Goal: Task Accomplishment & Management: Manage account settings

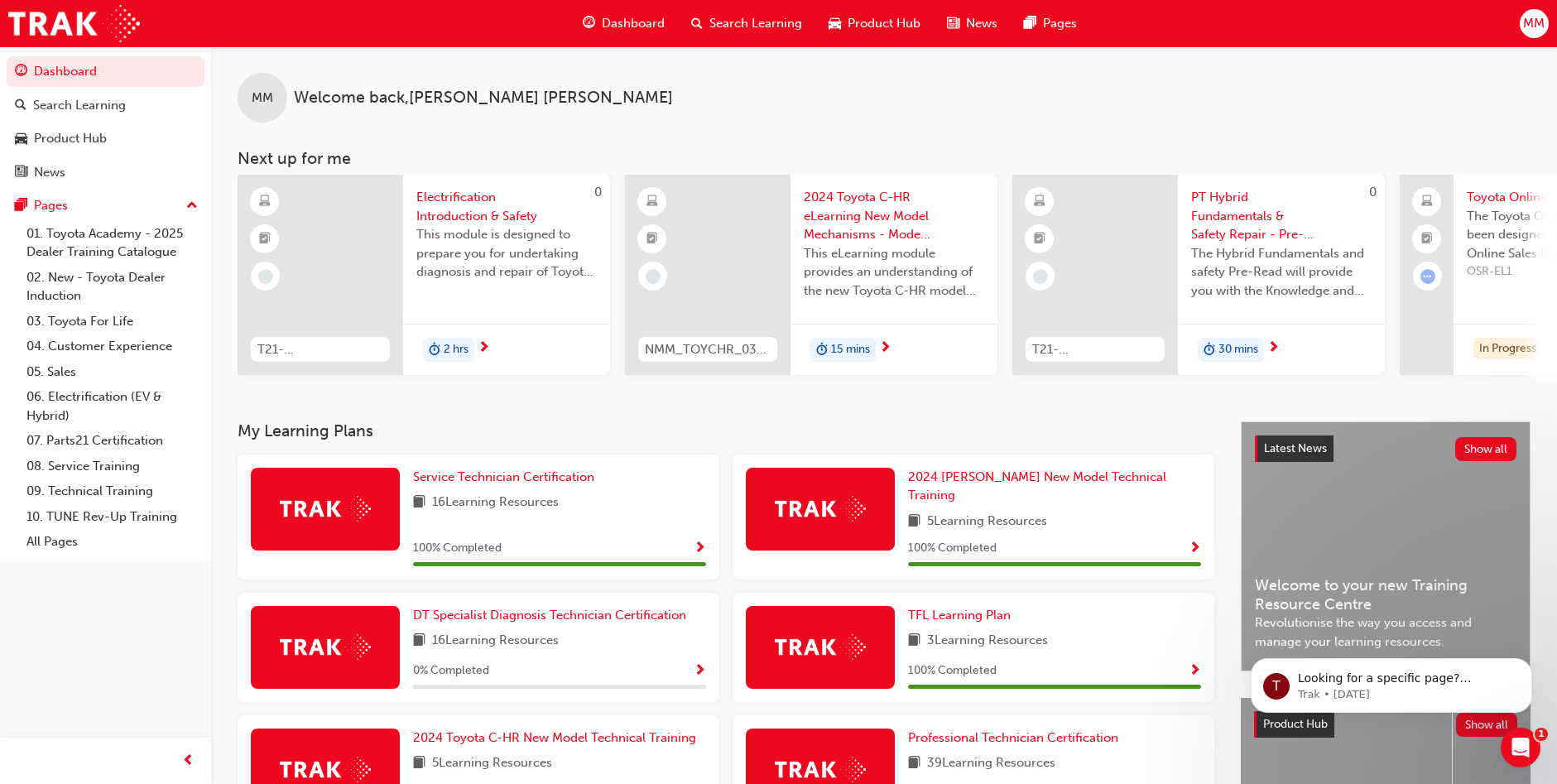
click at [1074, 58] on div "MM Welcome back , Manuel Moore" at bounding box center [884, 84] width 1346 height 76
drag, startPoint x: 1279, startPoint y: 0, endPoint x: 1156, endPoint y: 92, distance: 153.6
click at [1156, 92] on div "MM Welcome back , Manuel Moore" at bounding box center [884, 84] width 1346 height 76
click at [279, 102] on div "MM" at bounding box center [262, 97] width 50 height 50
click at [471, 102] on span "Welcome back , Manuel Moore" at bounding box center [483, 98] width 379 height 19
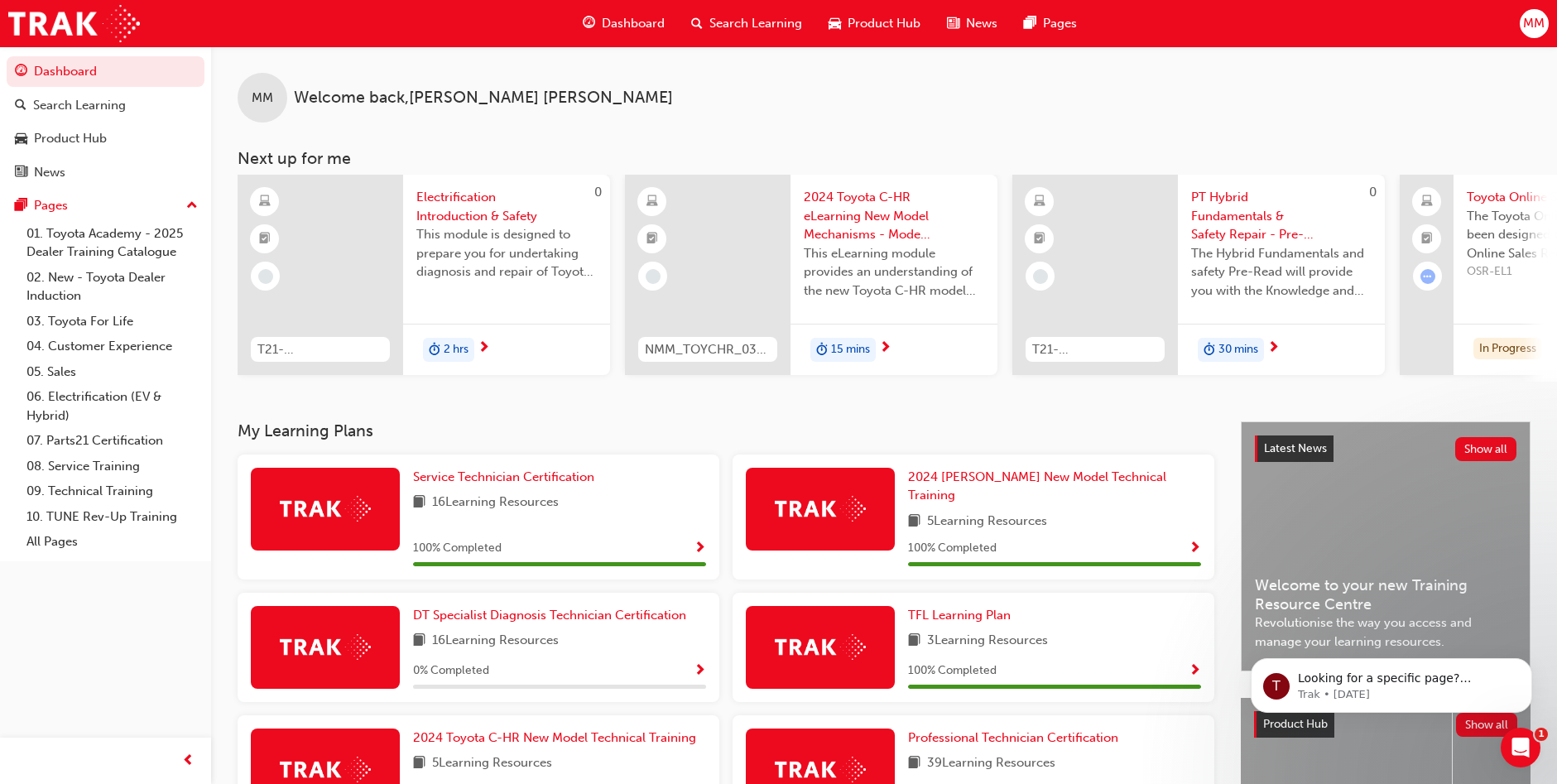
click at [1511, 24] on div "Dashboard Search Learning Product Hub News Pages MM" at bounding box center [778, 23] width 1557 height 47
drag, startPoint x: 1511, startPoint y: 1, endPoint x: 1144, endPoint y: 128, distance: 388.4
click at [1144, 128] on div "MM Welcome back , Manuel Moore Next up for me 0 T21-FOD_HVIS_PREREQ Electrifica…" at bounding box center [884, 214] width 1346 height 336
click at [121, 73] on link "Dashboard" at bounding box center [106, 72] width 198 height 31
click at [194, 202] on span "up-icon" at bounding box center [192, 206] width 12 height 21
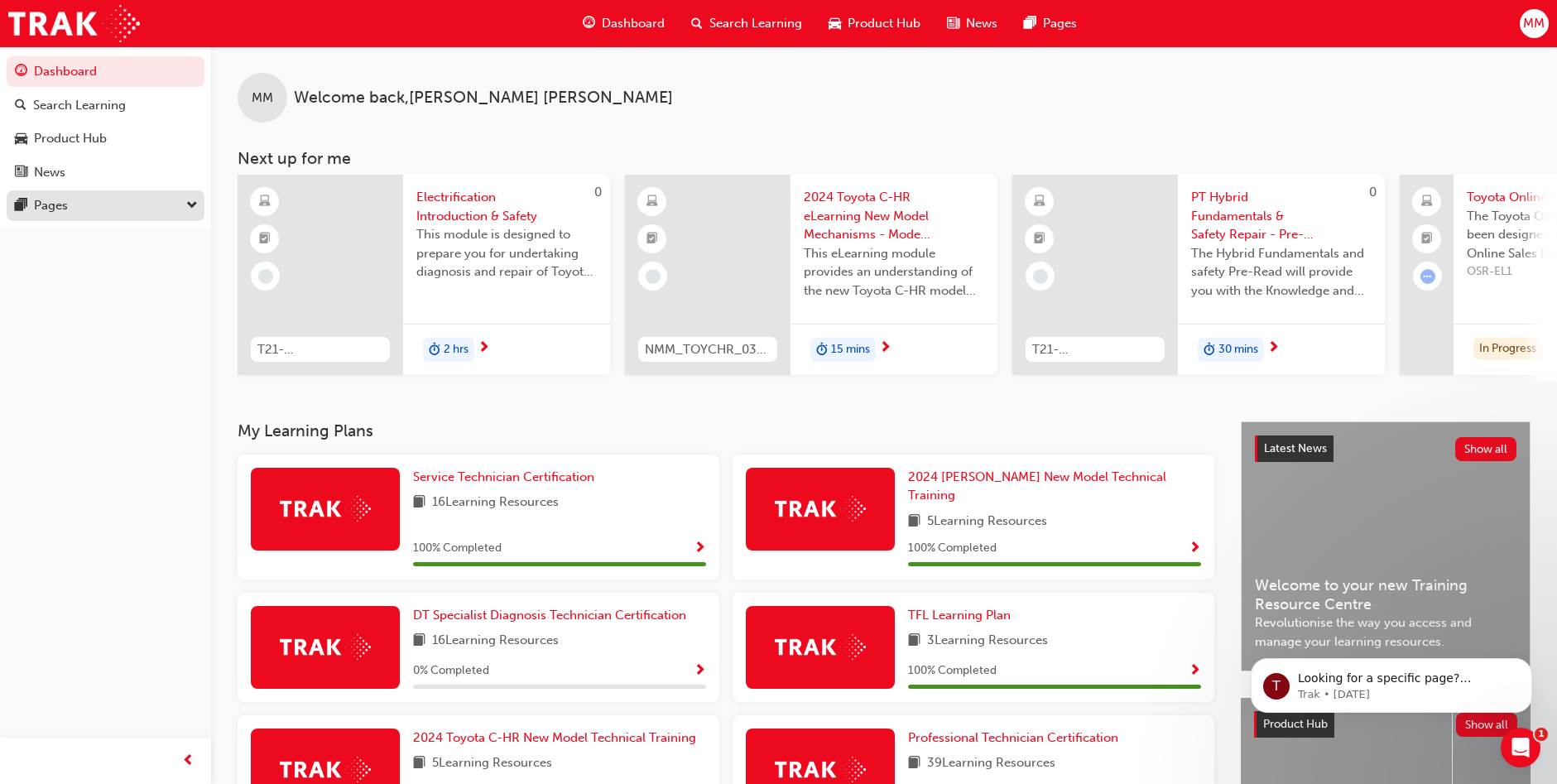
click at [166, 202] on div "Pages" at bounding box center [105, 206] width 181 height 20
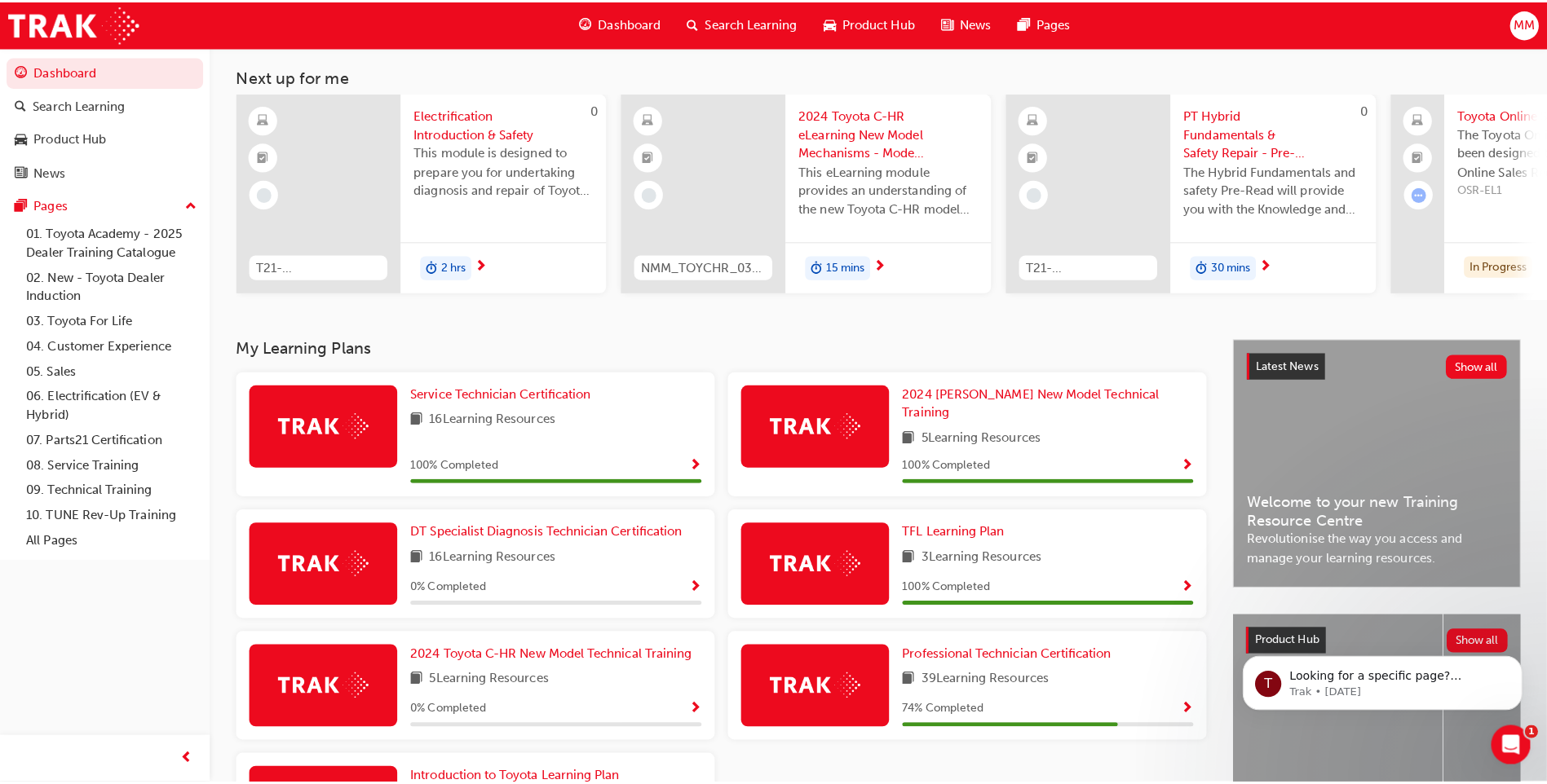
scroll to position [82, 0]
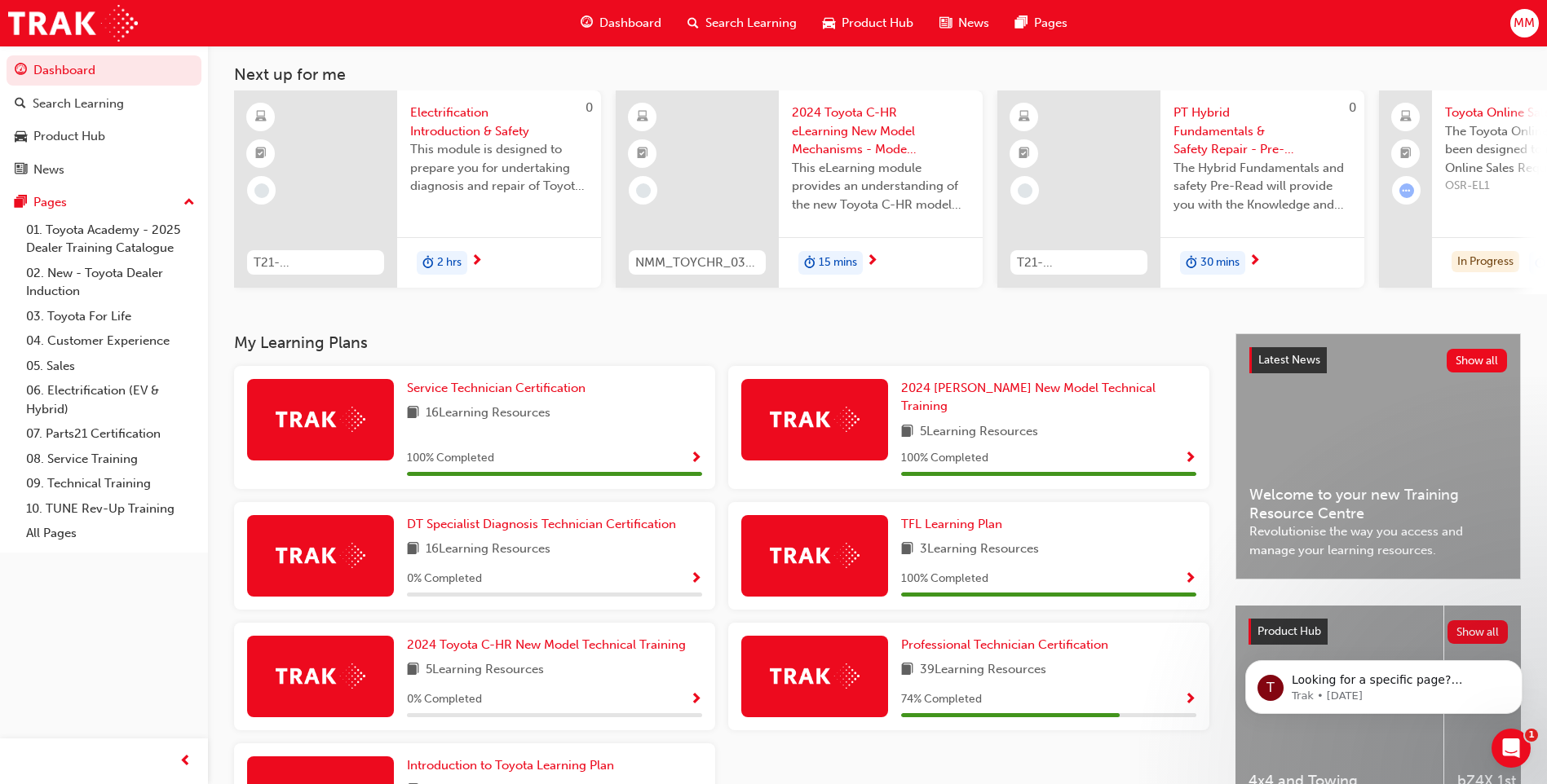
click at [1519, 22] on span "MM" at bounding box center [1523, 23] width 21 height 19
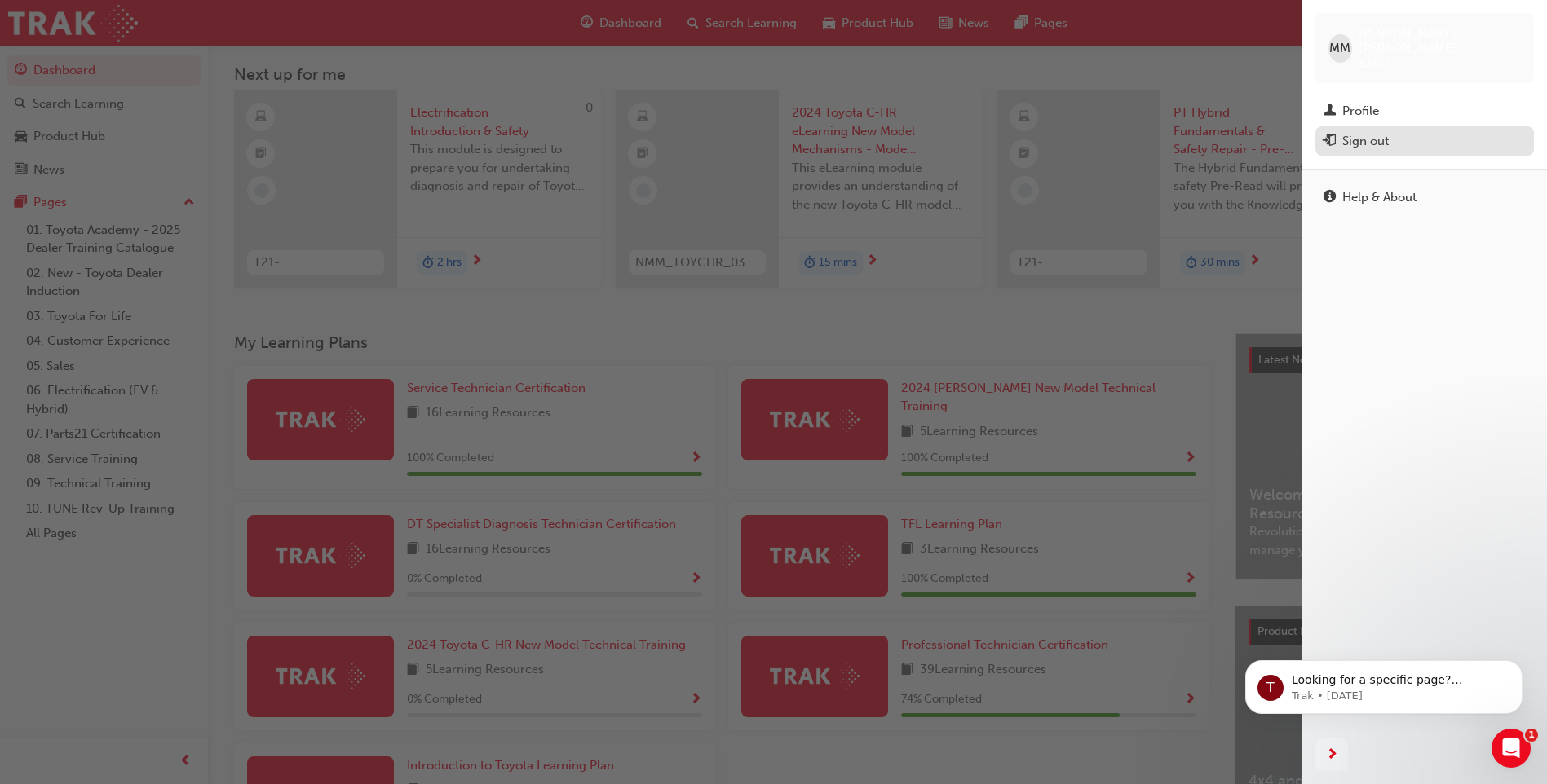
click at [1396, 131] on div "Sign out" at bounding box center [1424, 141] width 202 height 20
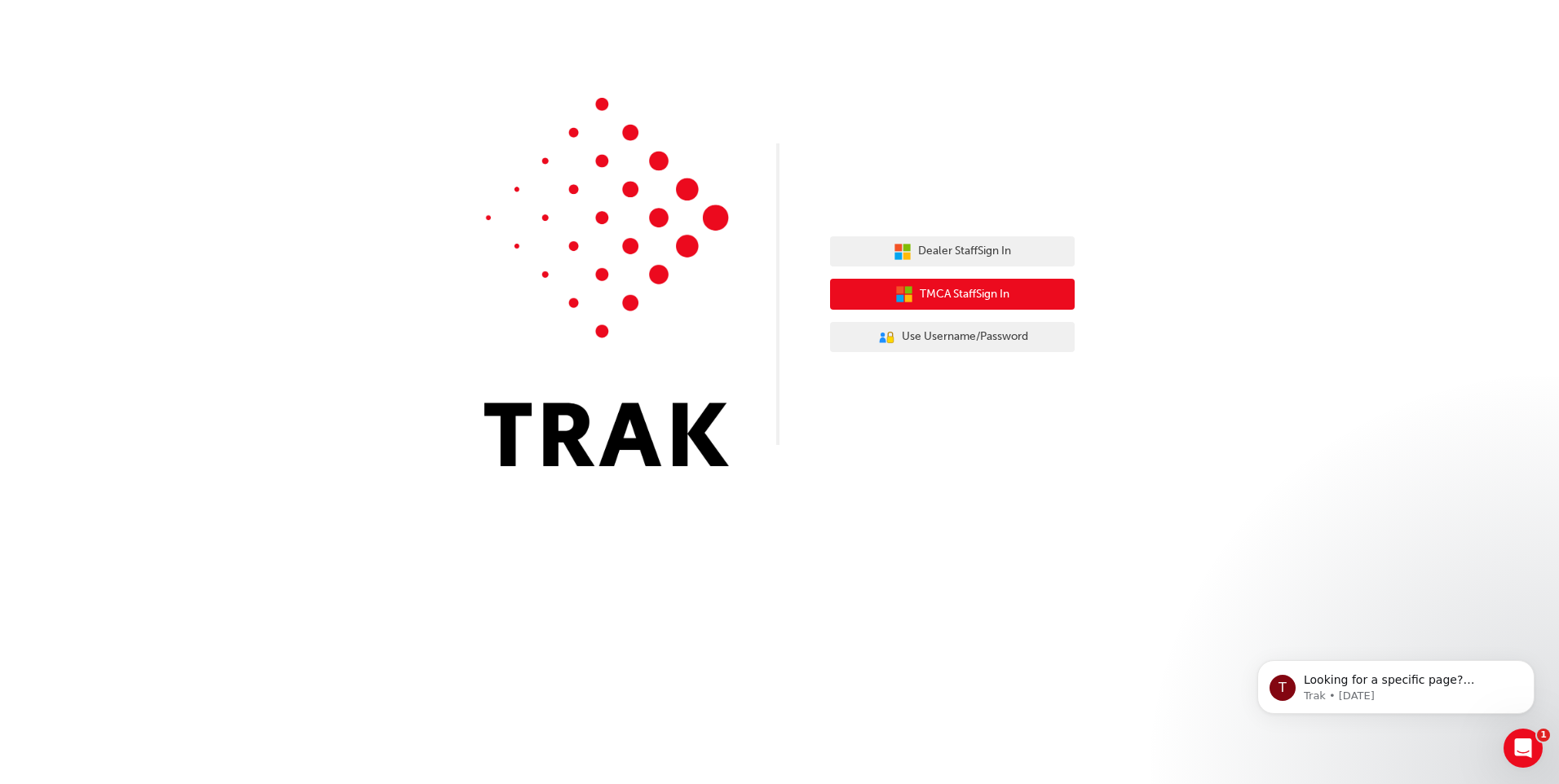
click at [905, 296] on icon "button" at bounding box center [909, 299] width 8 height 8
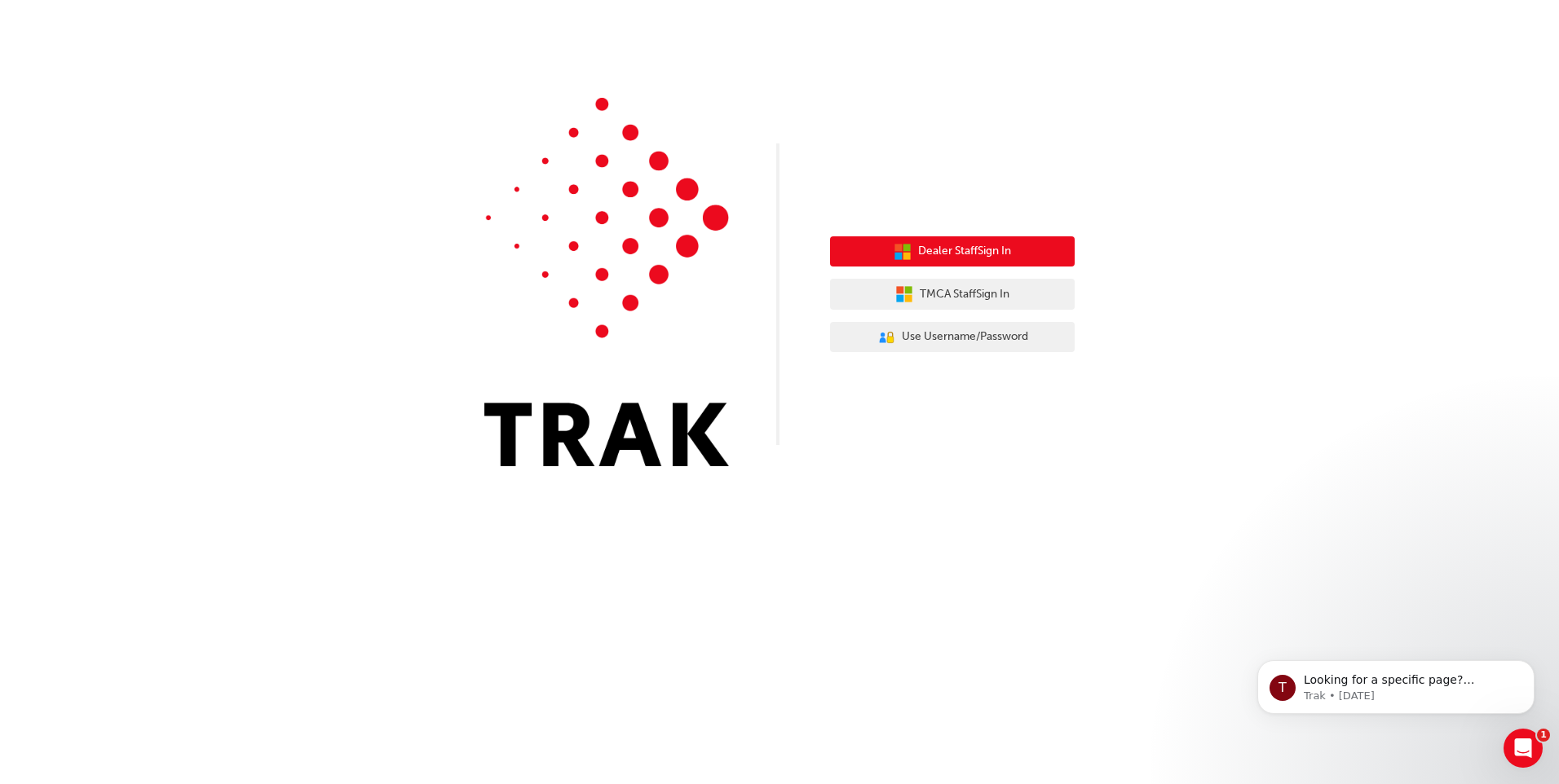
click at [946, 263] on button "Dealer Staff Sign In" at bounding box center [952, 252] width 245 height 31
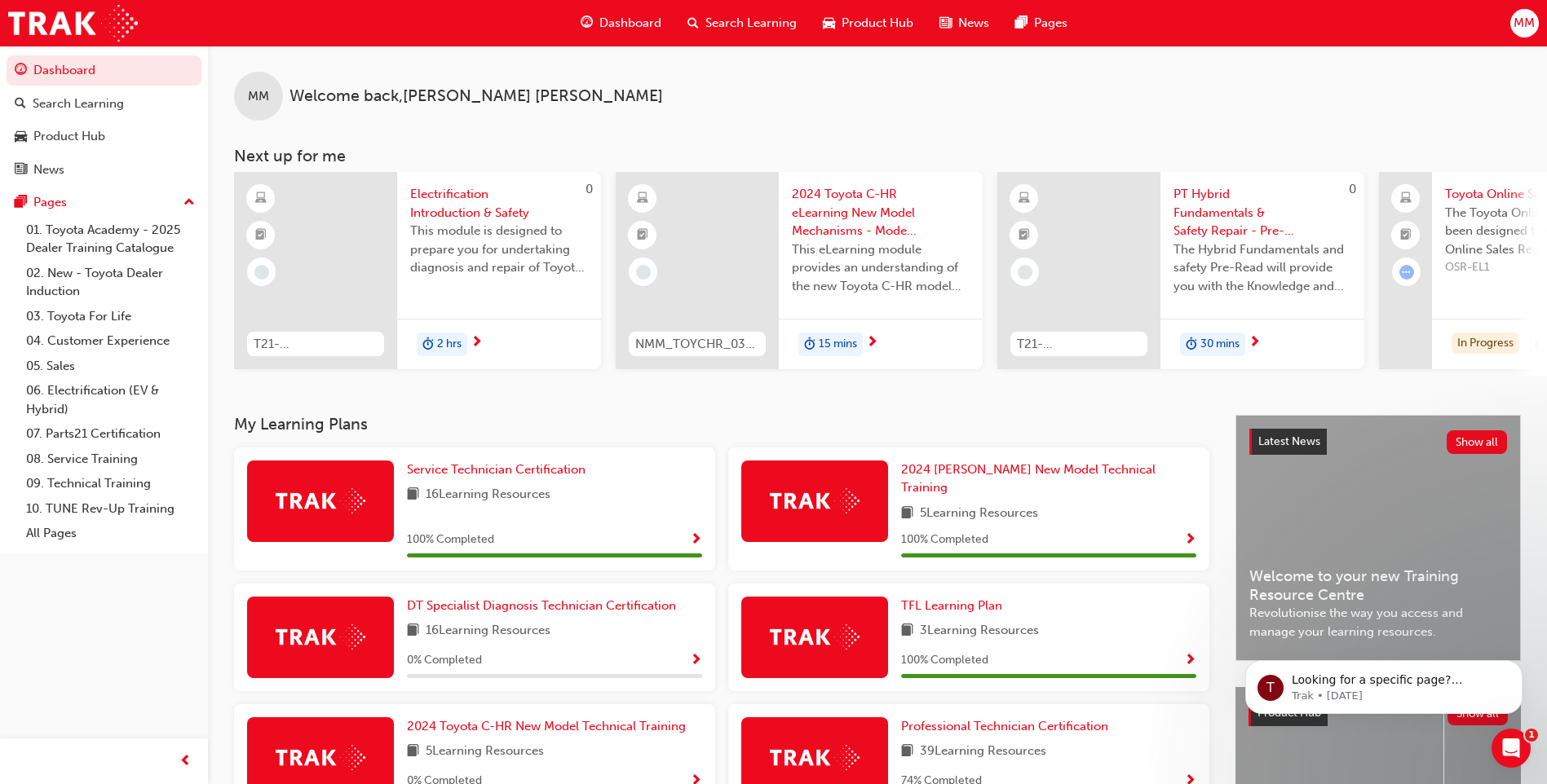
click at [1519, 21] on span "MM" at bounding box center [1523, 23] width 21 height 19
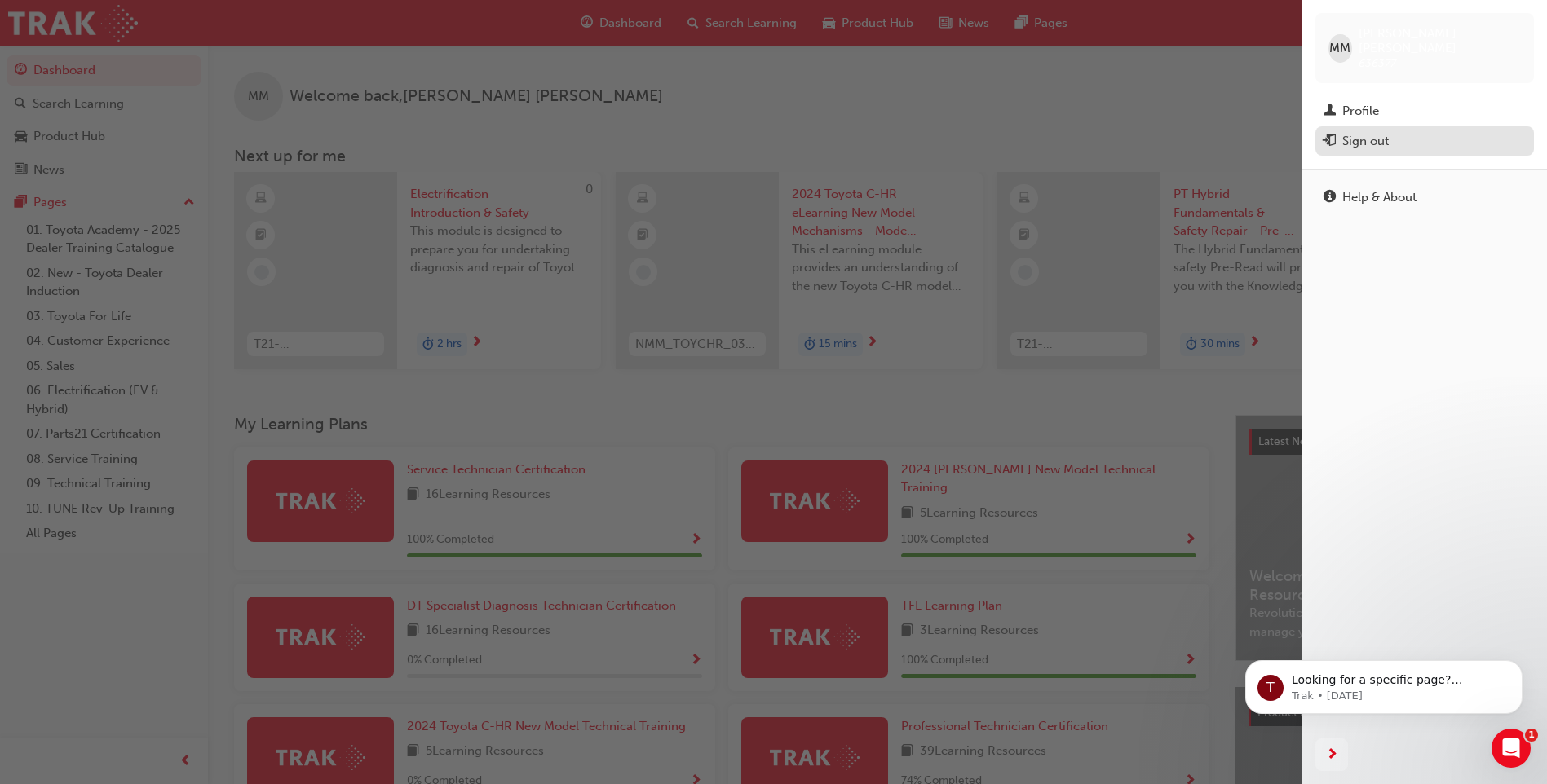
click at [1378, 133] on div "Sign out" at bounding box center [1364, 141] width 46 height 19
